Goal: Task Accomplishment & Management: Manage account settings

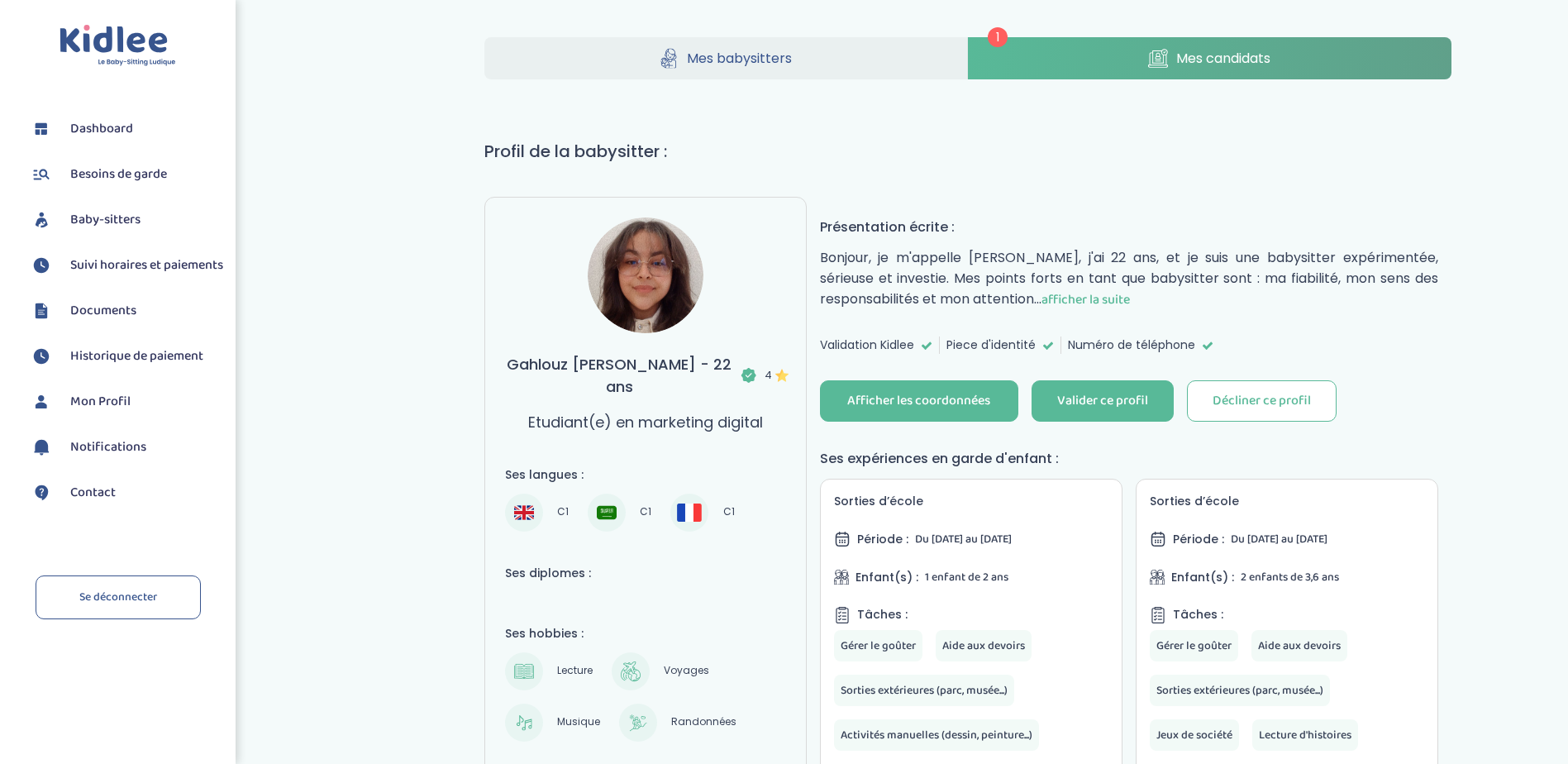
click at [106, 275] on span "Suivi horaires et paiements" at bounding box center [147, 265] width 153 height 20
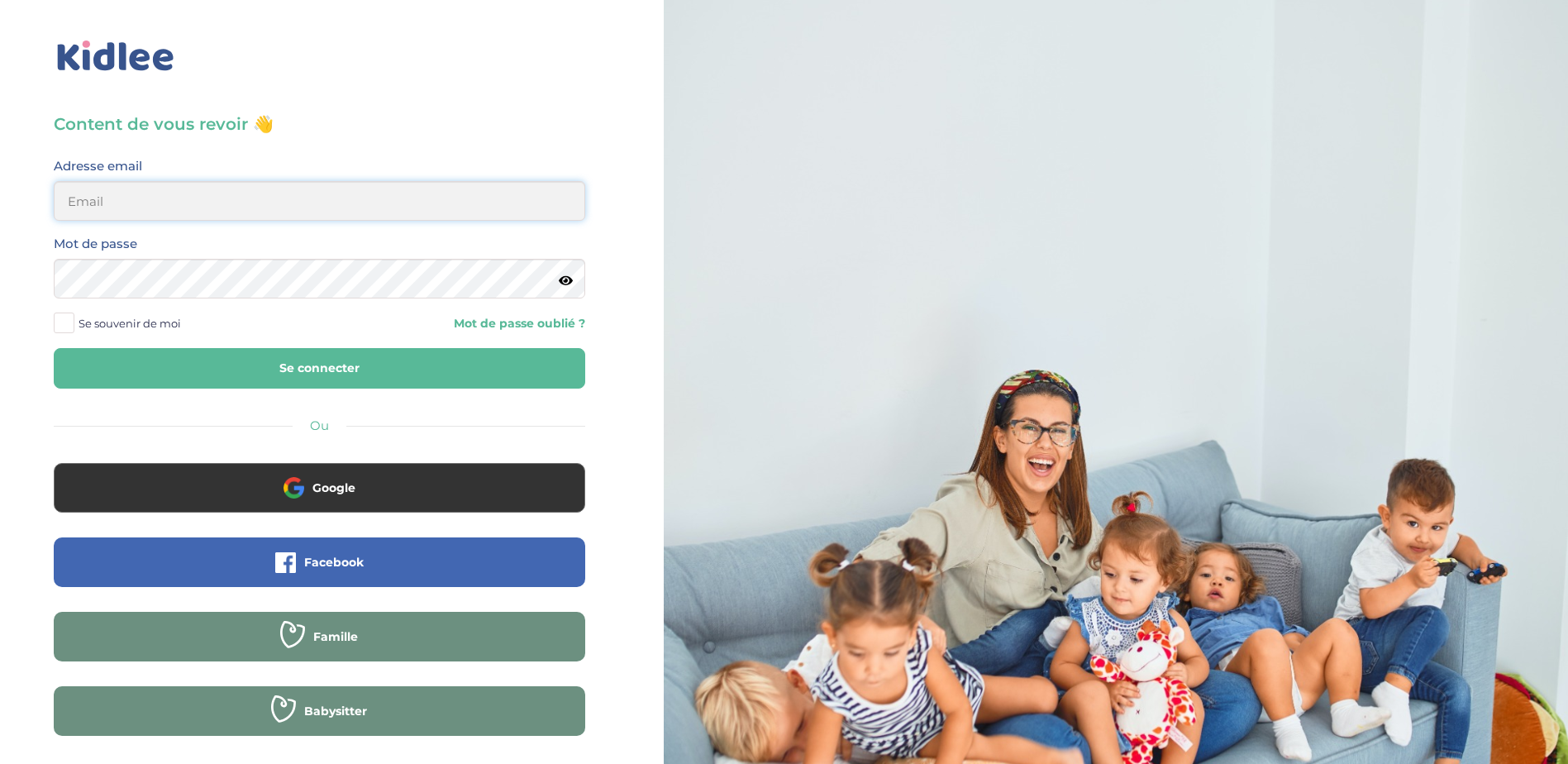
click at [398, 206] on input "email" at bounding box center [319, 201] width 532 height 40
type input "[EMAIL_ADDRESS][DOMAIN_NAME]"
click at [55, 320] on span at bounding box center [64, 322] width 21 height 21
click at [0, 0] on input "Se souvenir de moi" at bounding box center [0, 0] width 0 height 0
click at [332, 364] on button "Se connecter" at bounding box center [319, 368] width 532 height 40
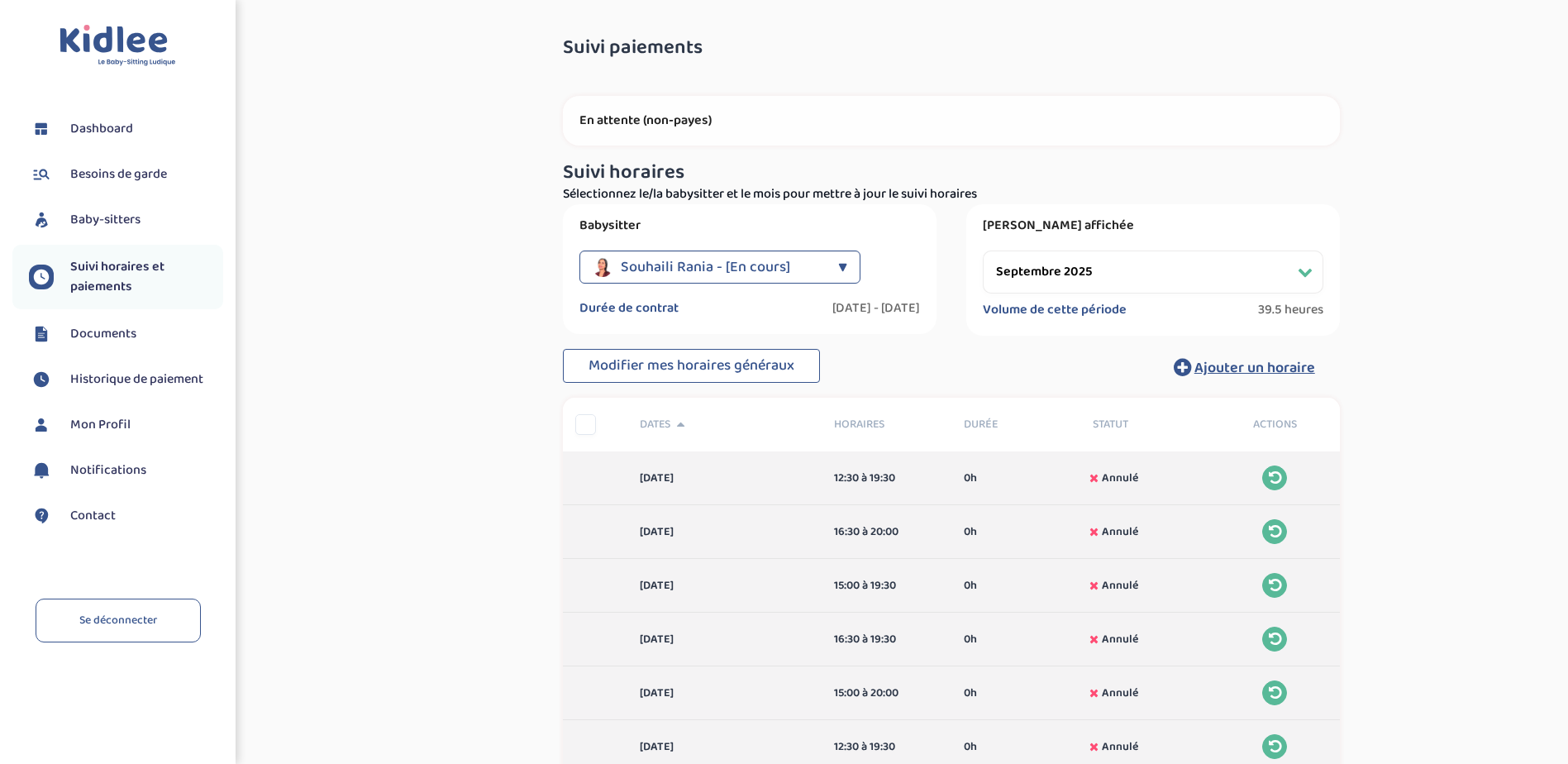
select select "septembre 2025"
click at [720, 257] on span "Souhaili Rania - [En cours]" at bounding box center [705, 266] width 169 height 33
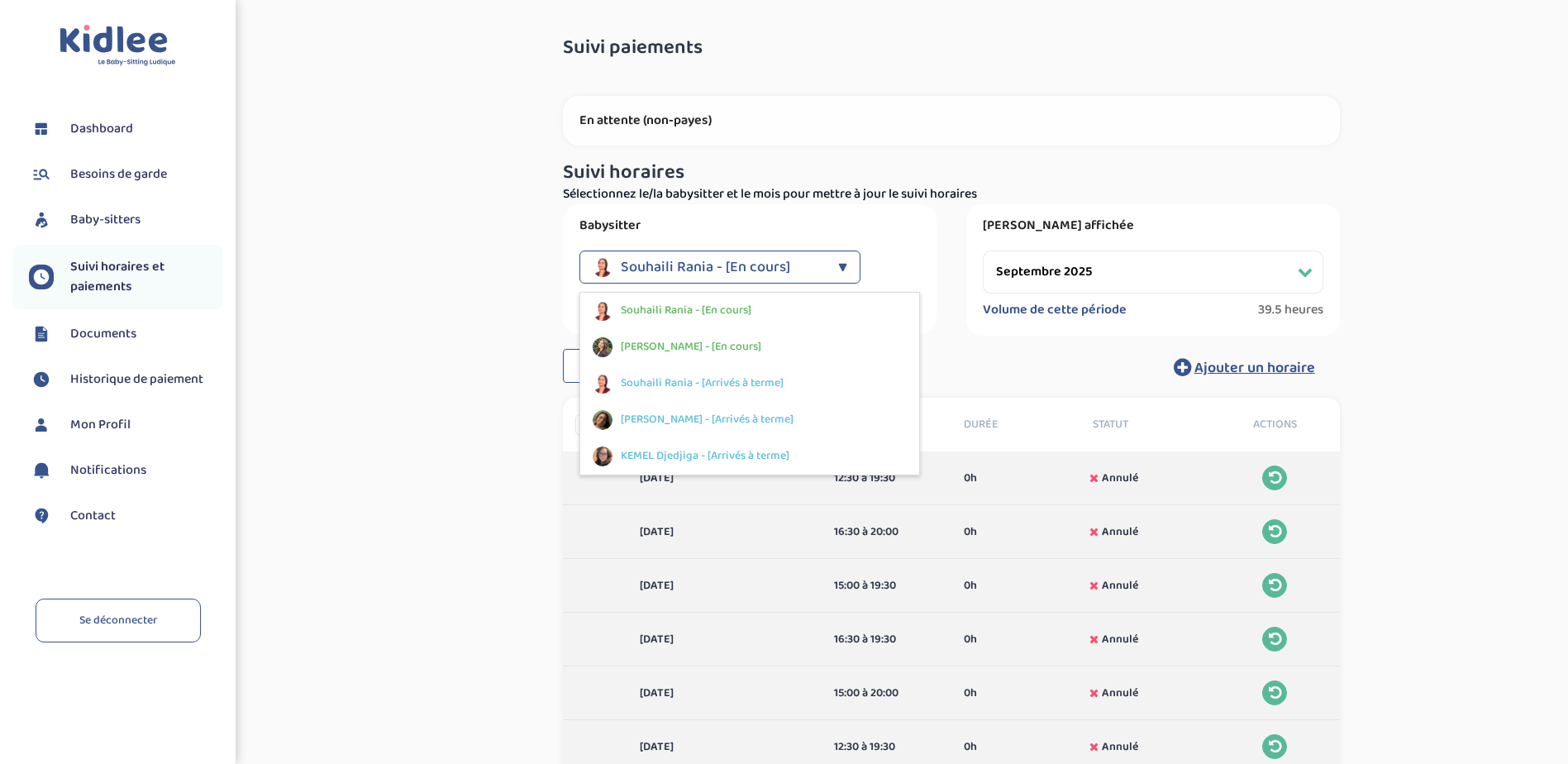
click at [702, 340] on span "[PERSON_NAME] - [En cours]" at bounding box center [691, 346] width 140 height 17
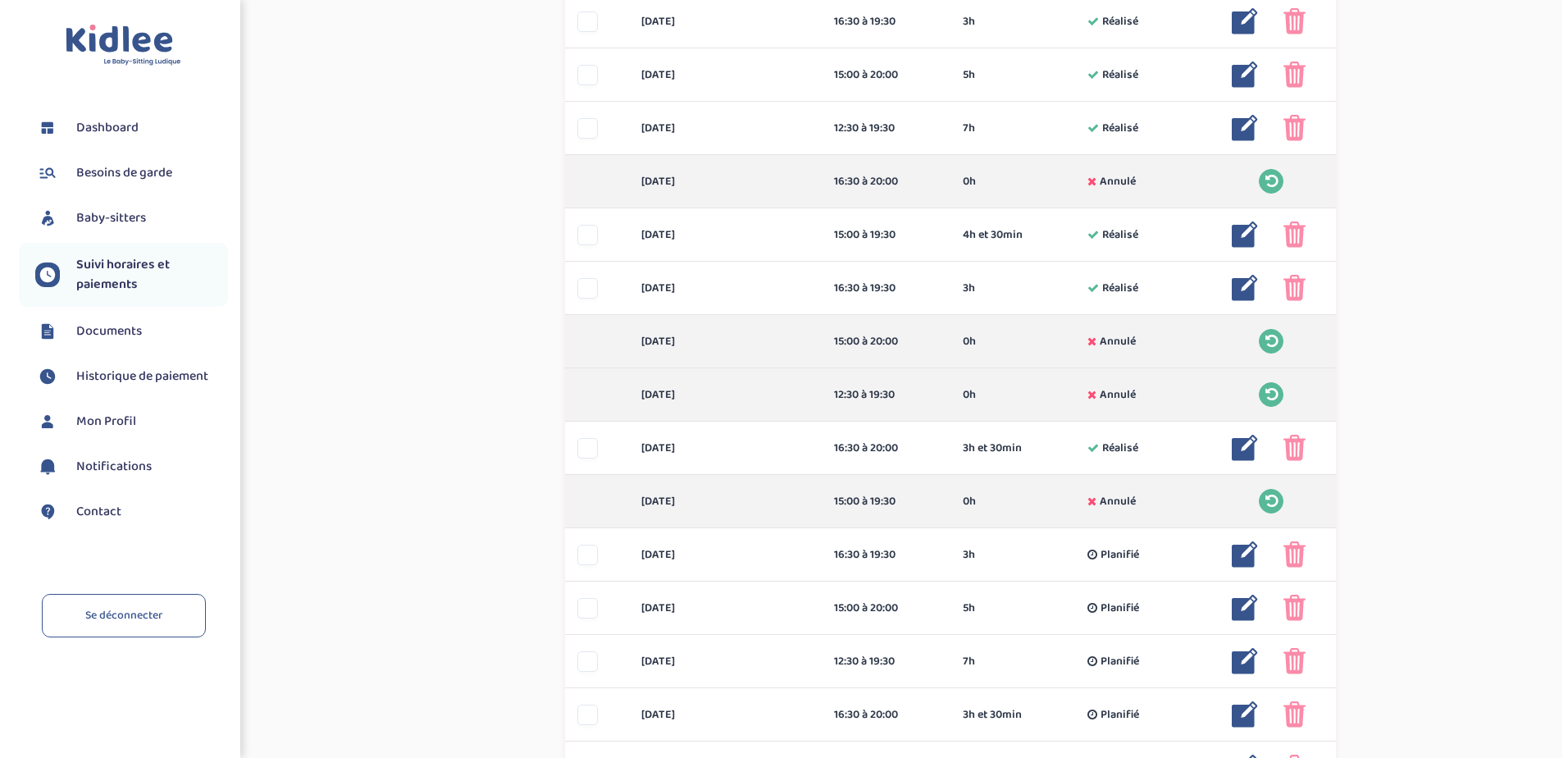
scroll to position [492, 0]
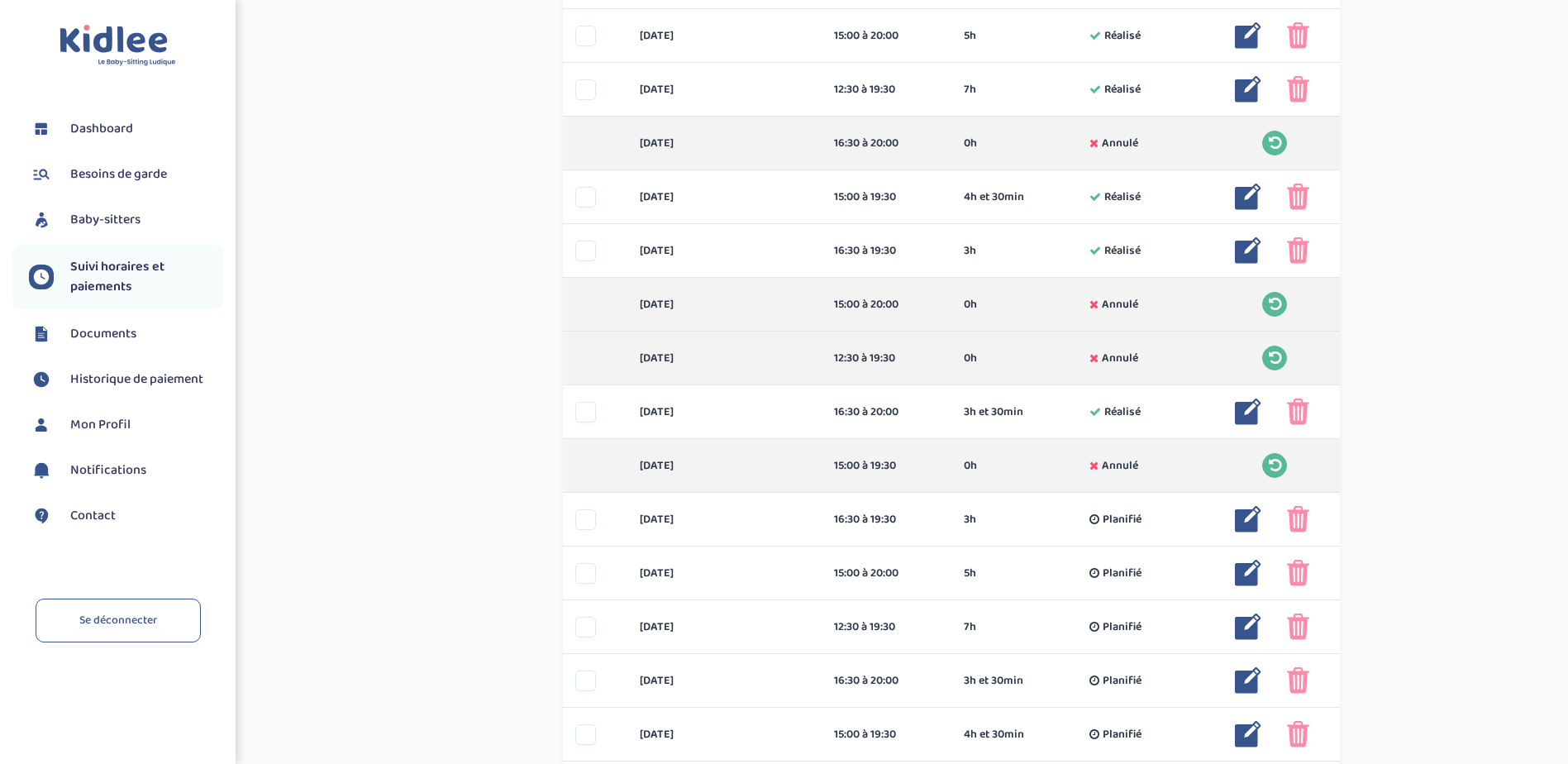
click at [1246, 410] on img at bounding box center [1248, 411] width 26 height 26
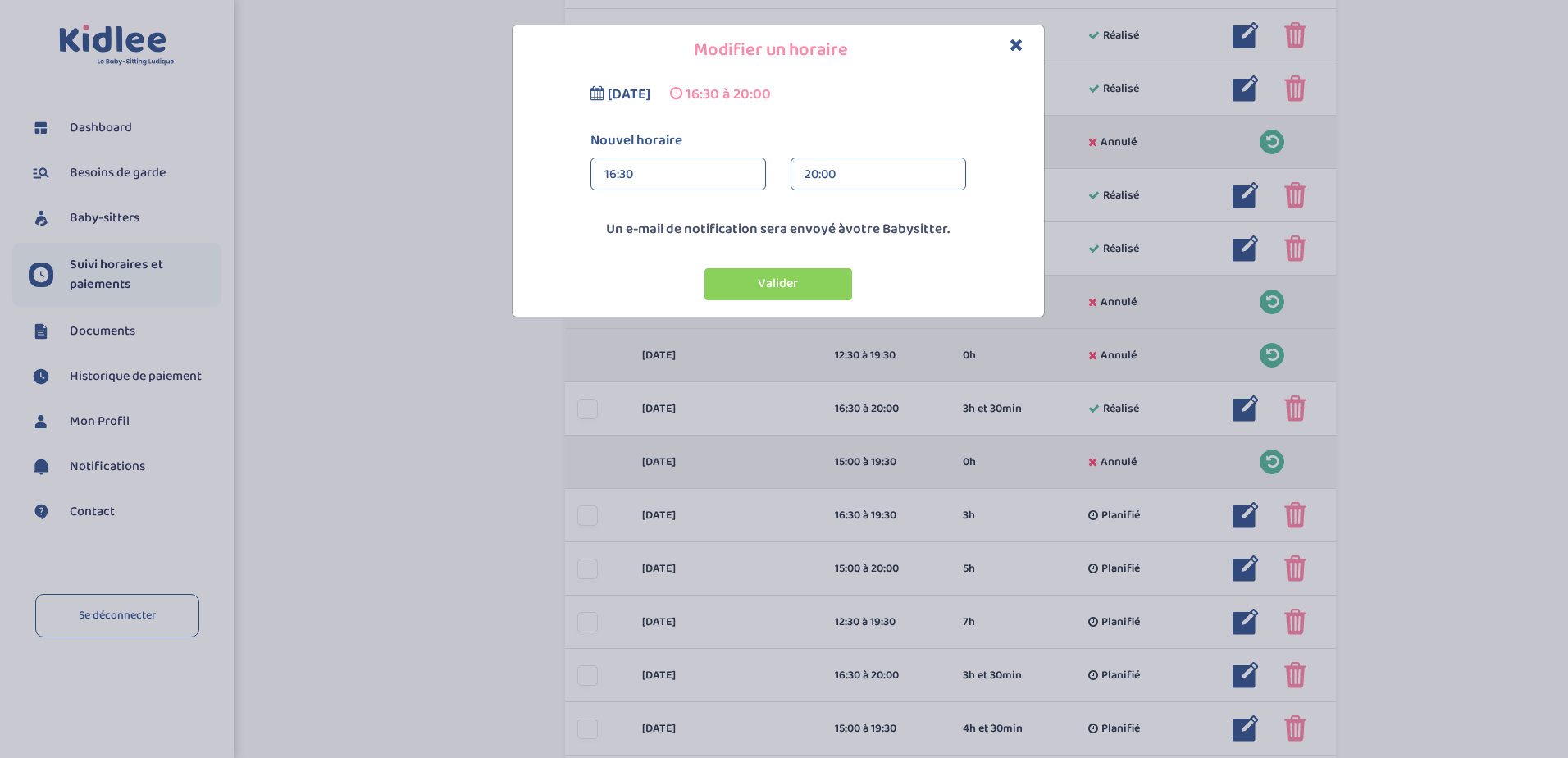
click at [842, 172] on div "20:00" at bounding box center [877, 174] width 147 height 33
click at [916, 313] on div "19:30 (3h)" at bounding box center [878, 317] width 174 height 41
click at [804, 283] on button "Valider" at bounding box center [777, 284] width 147 height 32
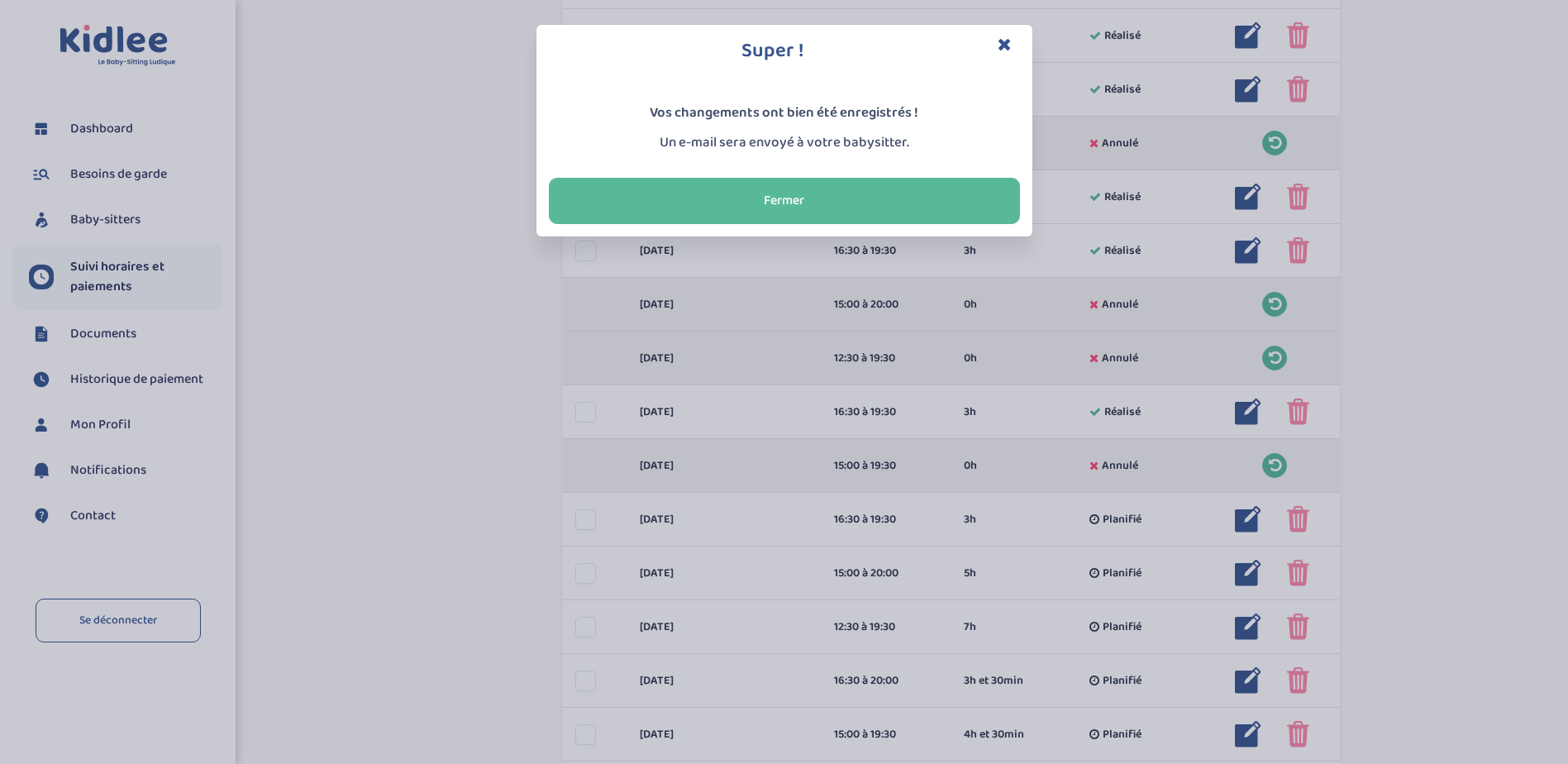
click at [949, 207] on button "Fermer" at bounding box center [784, 201] width 471 height 46
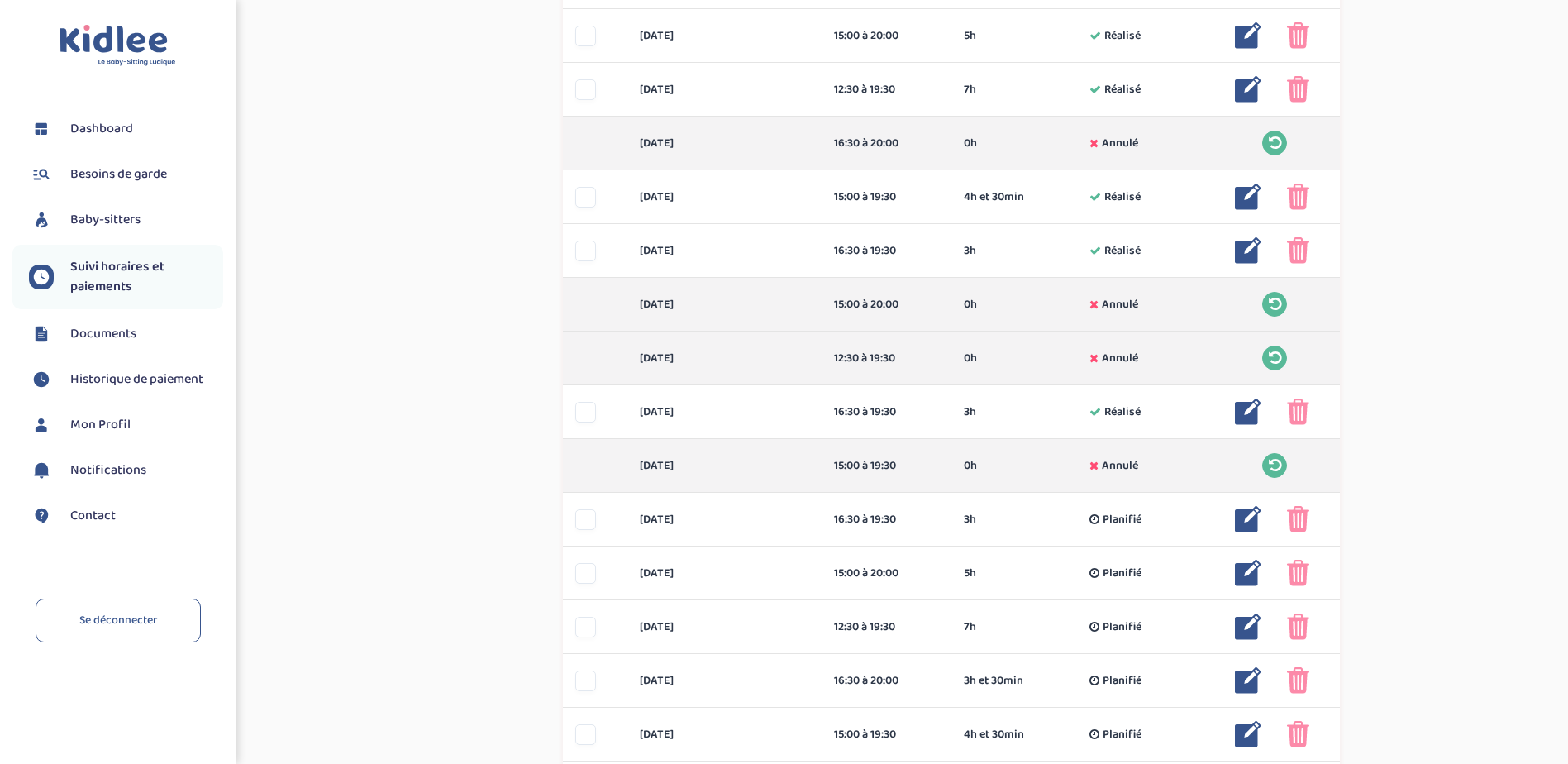
click at [1246, 249] on img at bounding box center [1248, 250] width 26 height 26
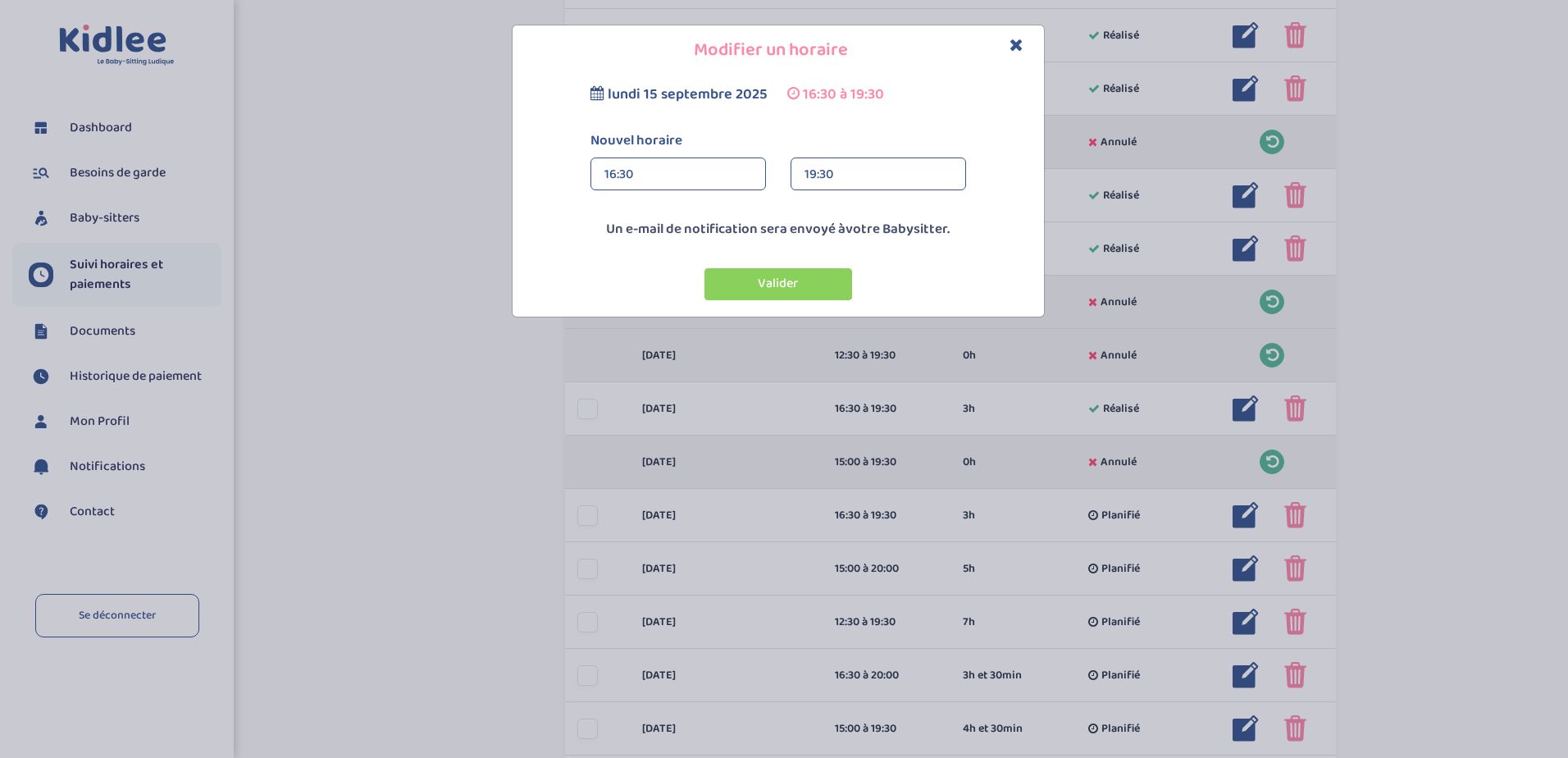
click at [859, 165] on div "19:30" at bounding box center [877, 174] width 147 height 33
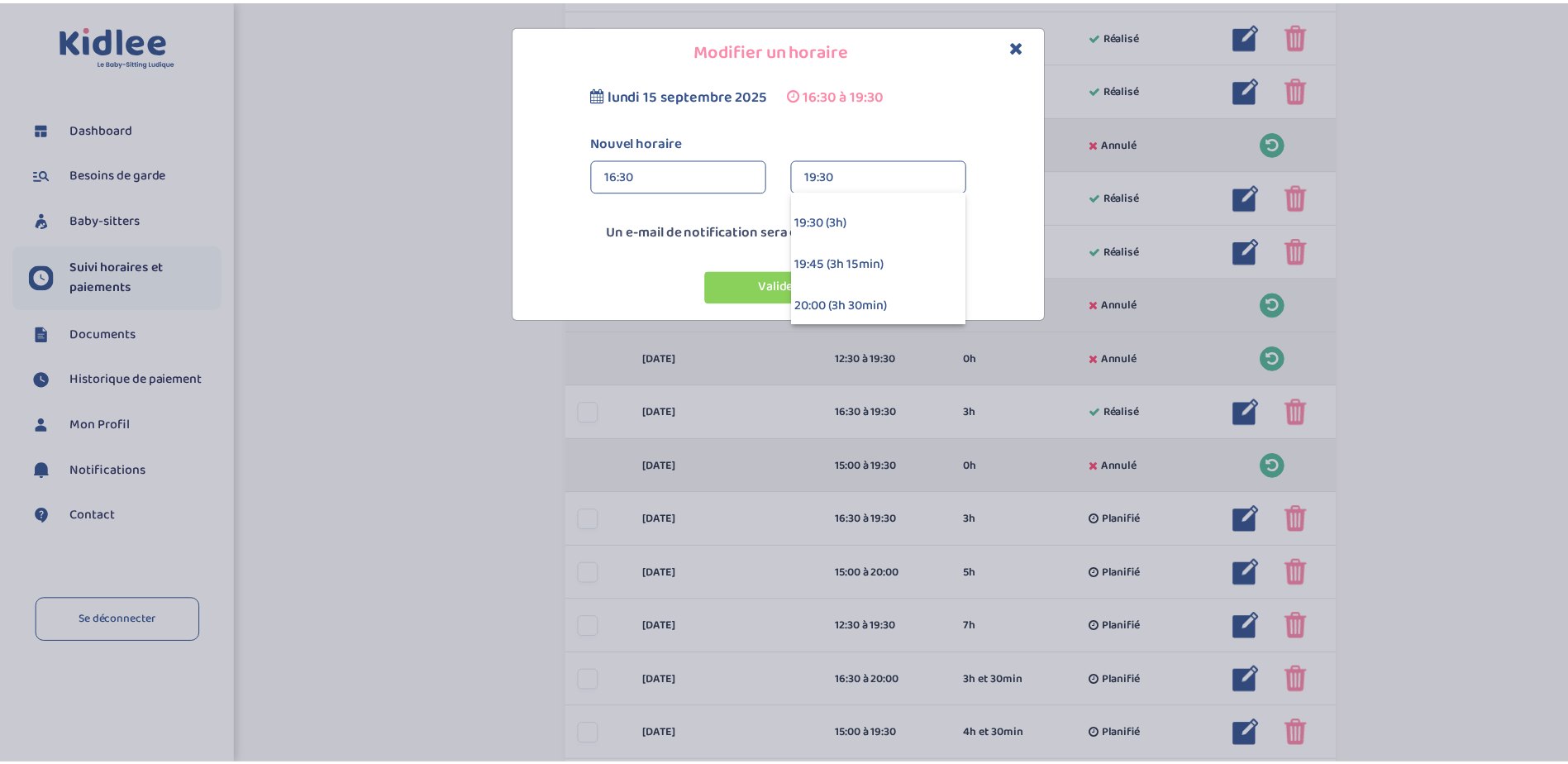
scroll to position [513, 0]
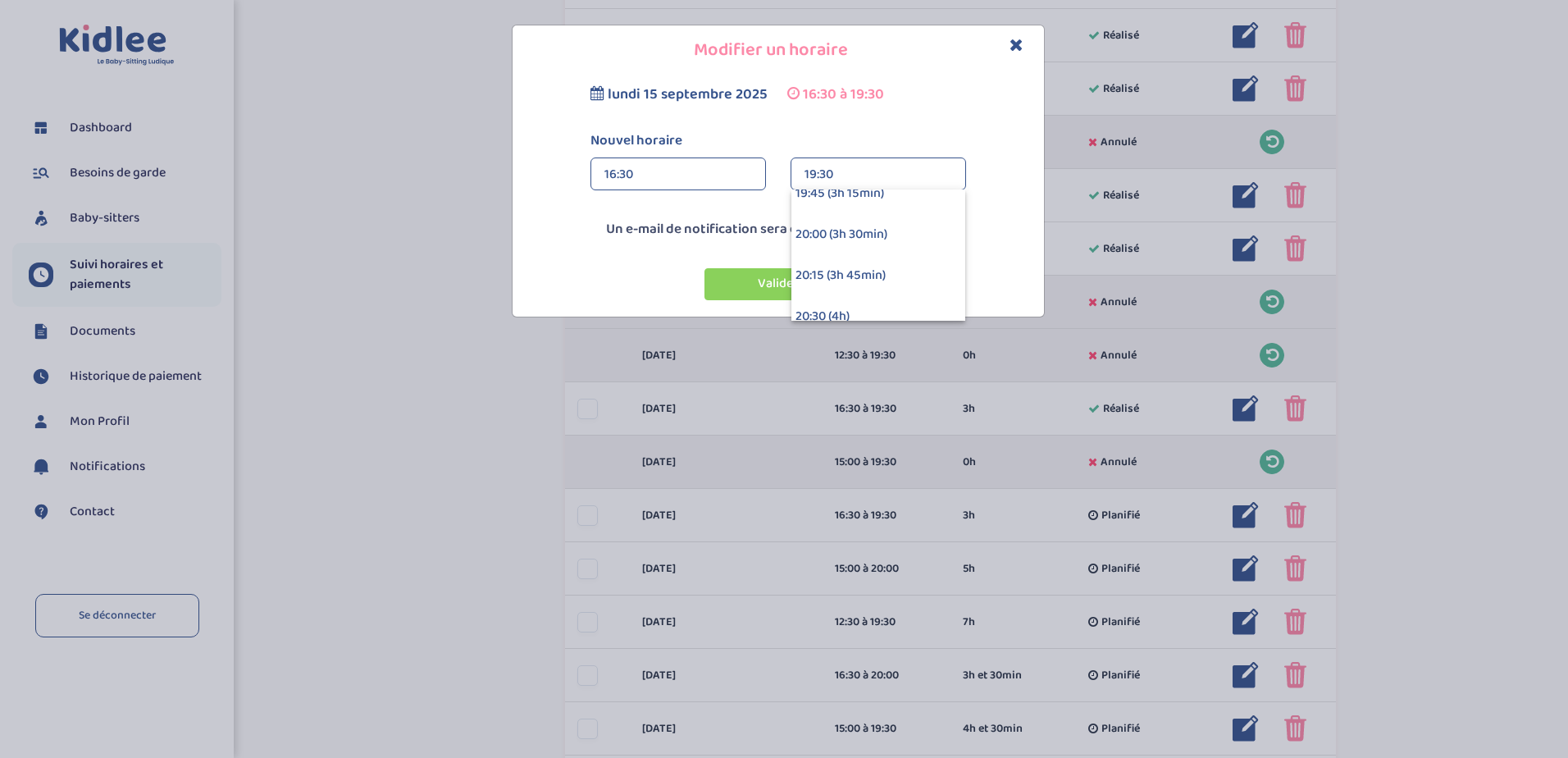
click at [892, 197] on div "19:45 (3h 15min)" at bounding box center [878, 194] width 174 height 41
click at [806, 287] on button "Valider" at bounding box center [777, 284] width 147 height 32
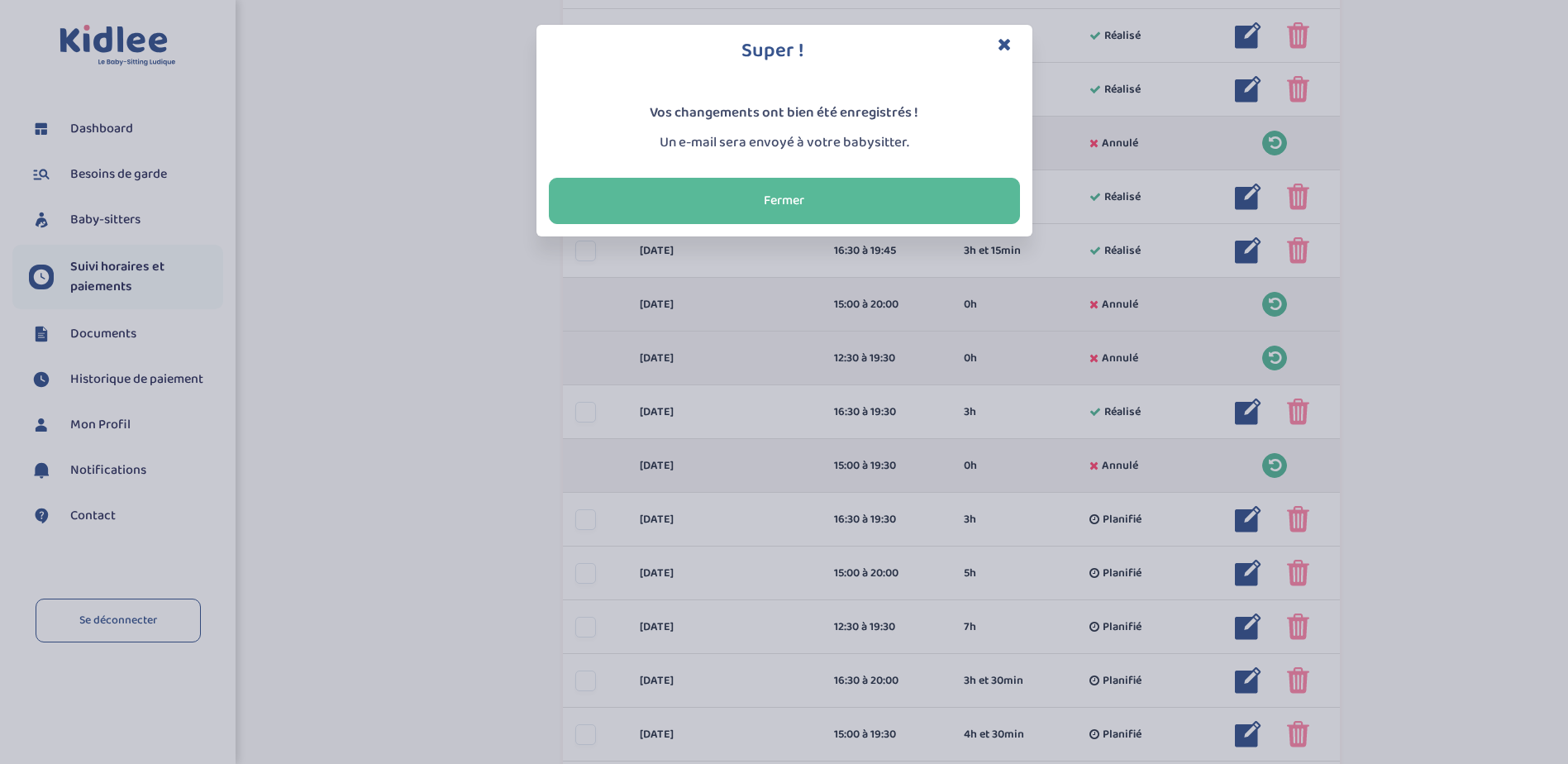
click at [976, 184] on button "Fermer" at bounding box center [784, 201] width 471 height 46
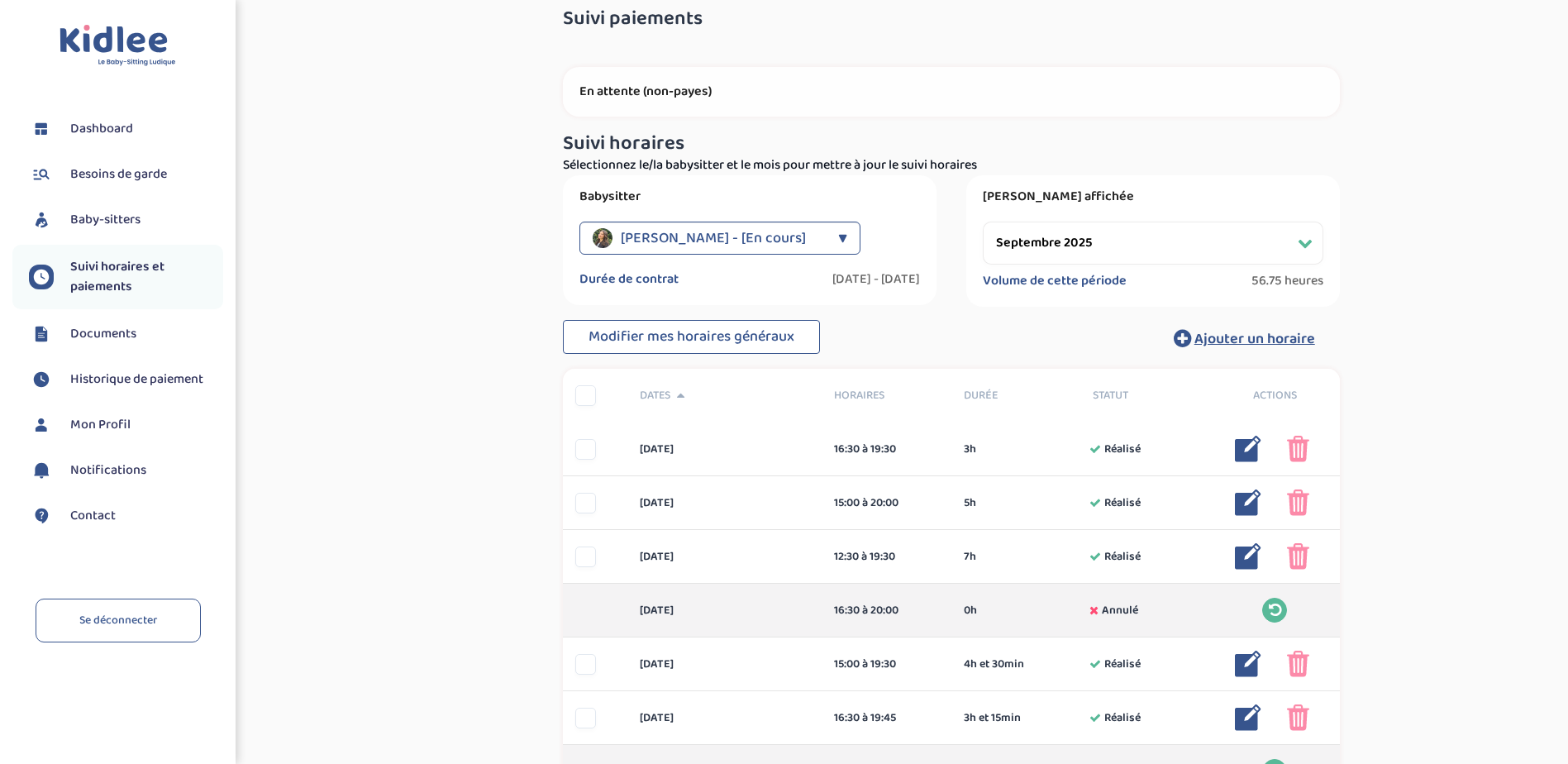
scroll to position [0, 0]
